Goal: Task Accomplishment & Management: Manage account settings

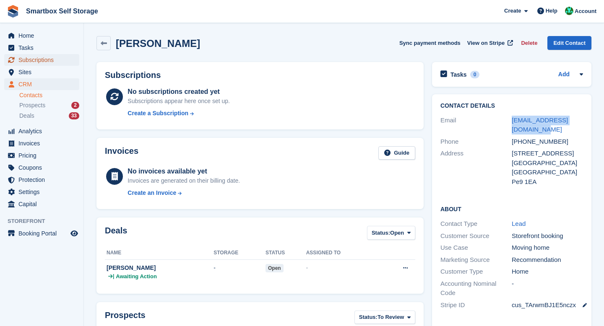
click at [38, 62] on span "Subscriptions" at bounding box center [43, 60] width 50 height 12
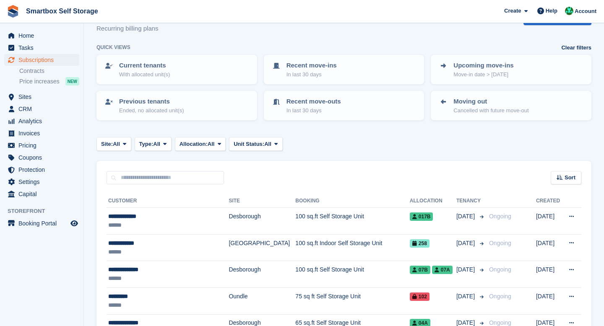
scroll to position [29, 0]
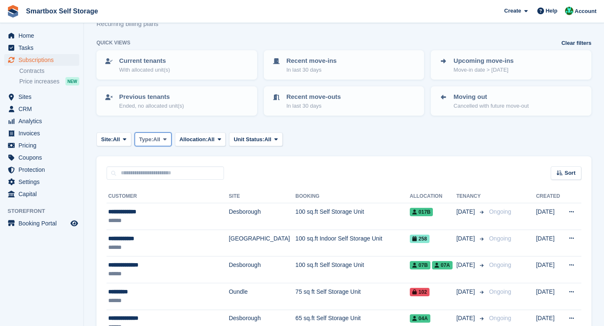
click at [154, 136] on span "Type:" at bounding box center [146, 140] width 14 height 8
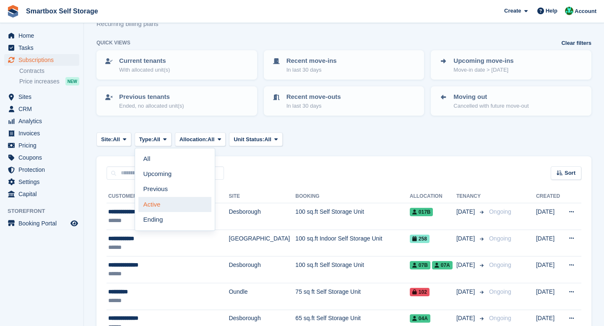
click at [160, 205] on link "Active" at bounding box center [174, 204] width 73 height 15
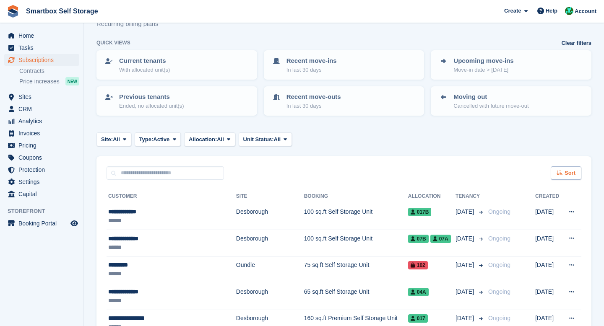
click at [560, 175] on icon at bounding box center [560, 172] width 6 height 5
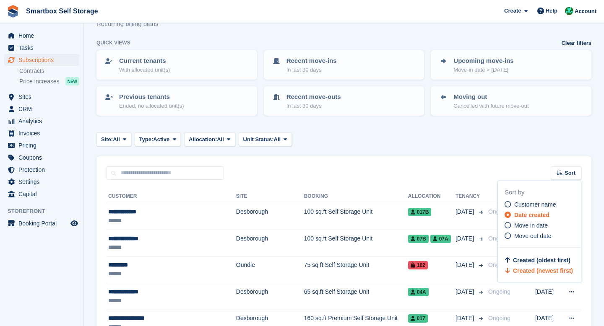
click at [475, 158] on div "Sort Sort by Customer name Date created Move in date Move out date Created (old…" at bounding box center [344, 169] width 495 height 24
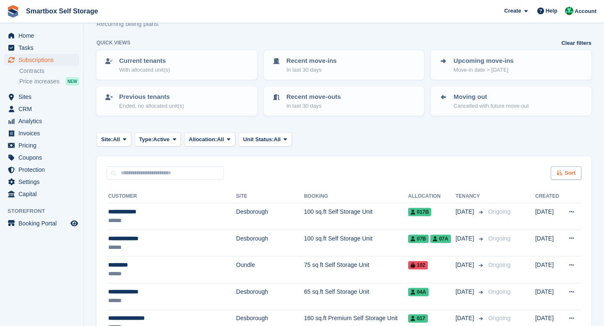
click at [568, 172] on span "Sort" at bounding box center [570, 173] width 11 height 8
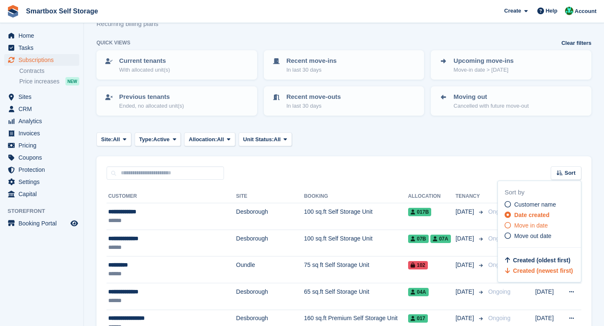
click at [510, 228] on icon at bounding box center [508, 225] width 6 height 6
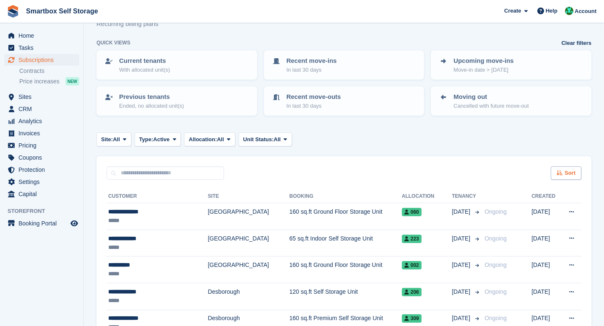
click at [568, 172] on span "Sort" at bounding box center [570, 173] width 11 height 8
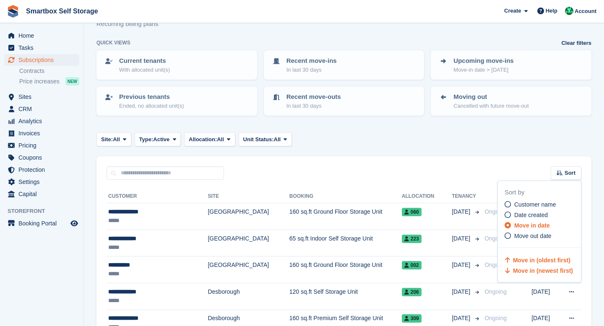
click at [519, 274] on span "Move in (newest first)" at bounding box center [543, 271] width 60 height 7
